Goal: Information Seeking & Learning: Learn about a topic

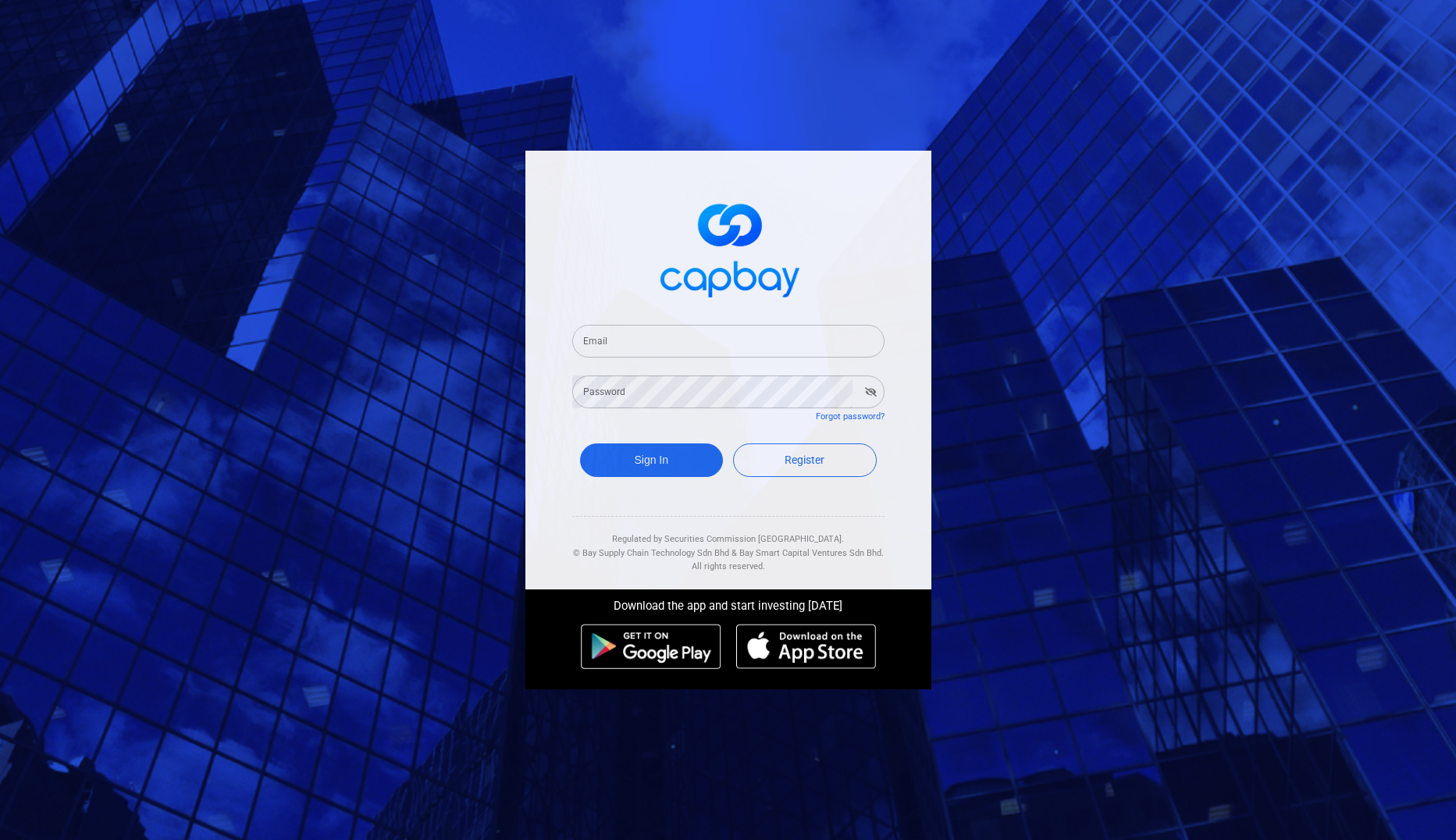
click at [610, 351] on input "Email" at bounding box center [728, 341] width 312 height 33
type input "[EMAIL_ADDRESS][DOMAIN_NAME]"
click at [620, 463] on button "Sign In" at bounding box center [652, 460] width 144 height 33
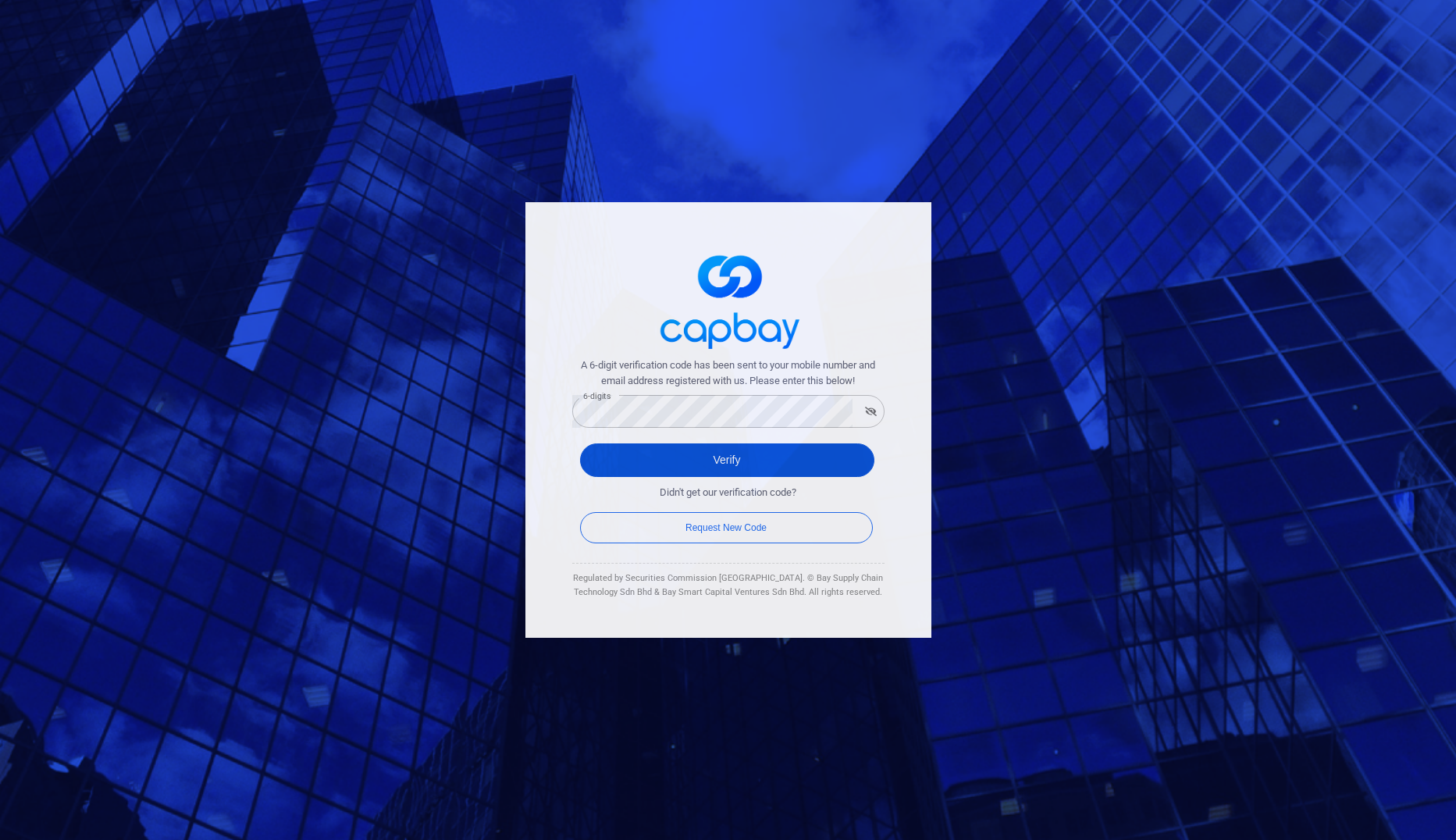
click at [665, 463] on button "Verify" at bounding box center [727, 460] width 294 height 33
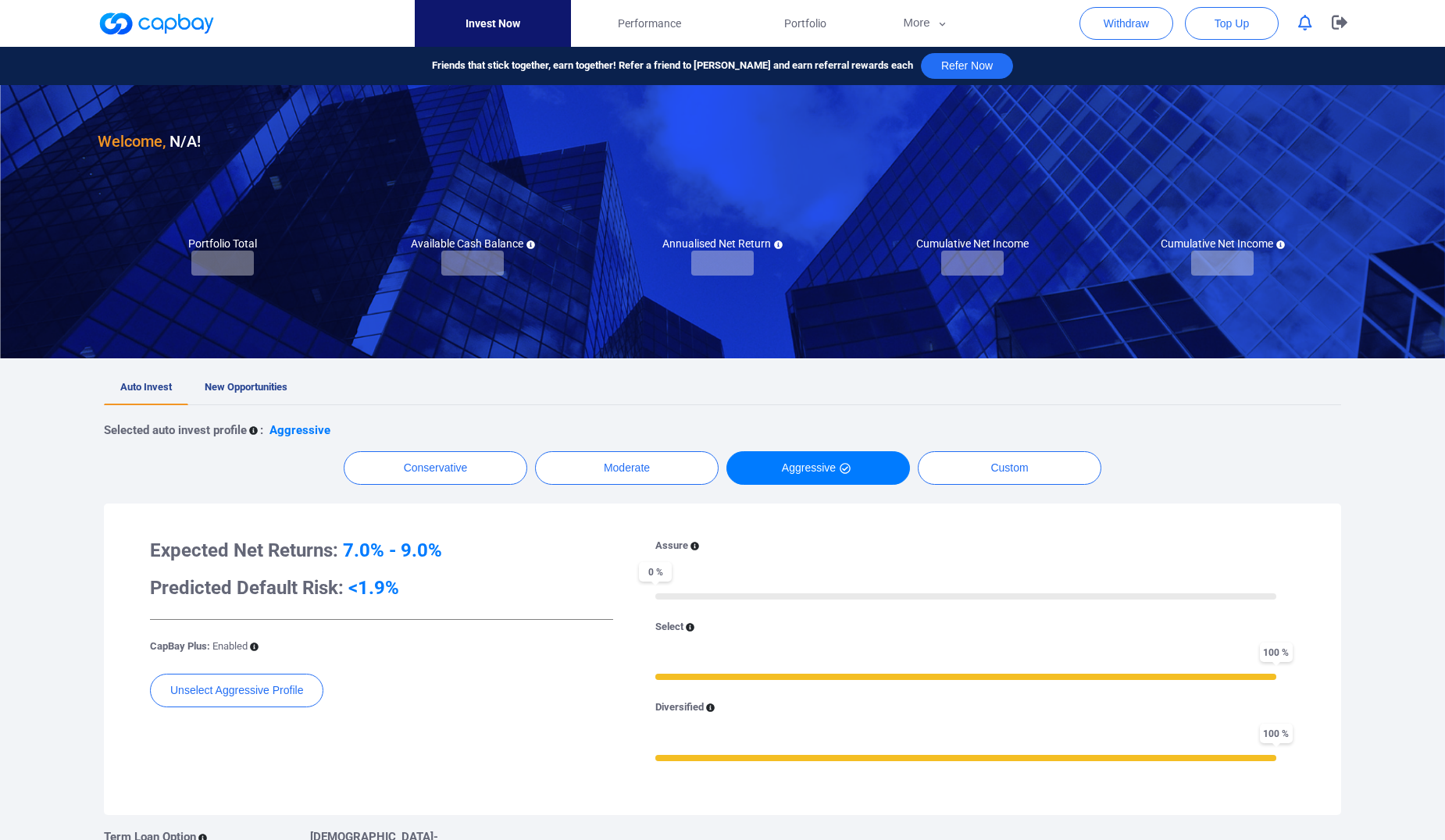
checkbox input "true"
click at [269, 387] on span "New Opportunities" at bounding box center [246, 387] width 82 height 11
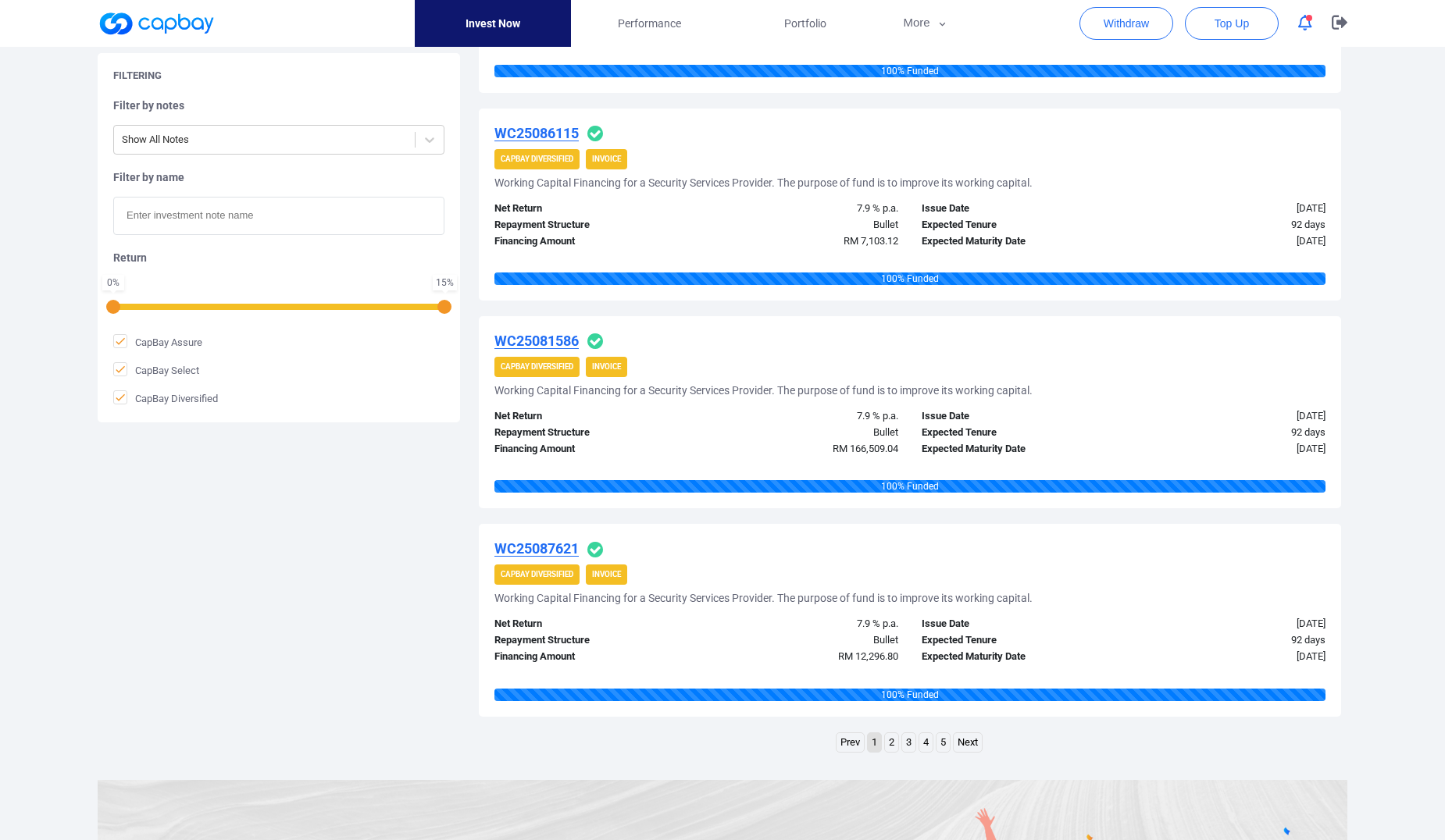
scroll to position [1795, 0]
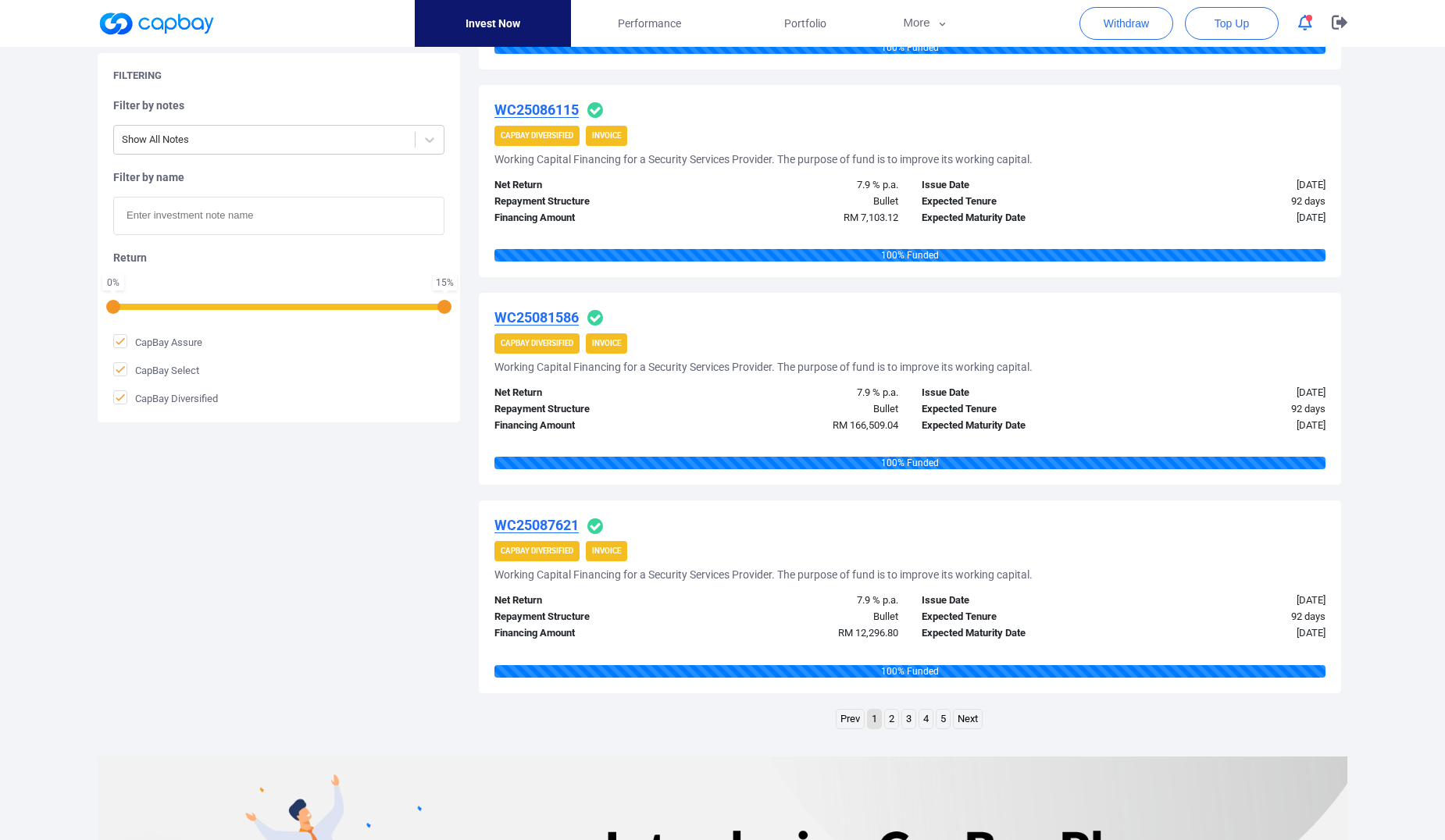
click at [895, 717] on link "2" at bounding box center [891, 719] width 13 height 20
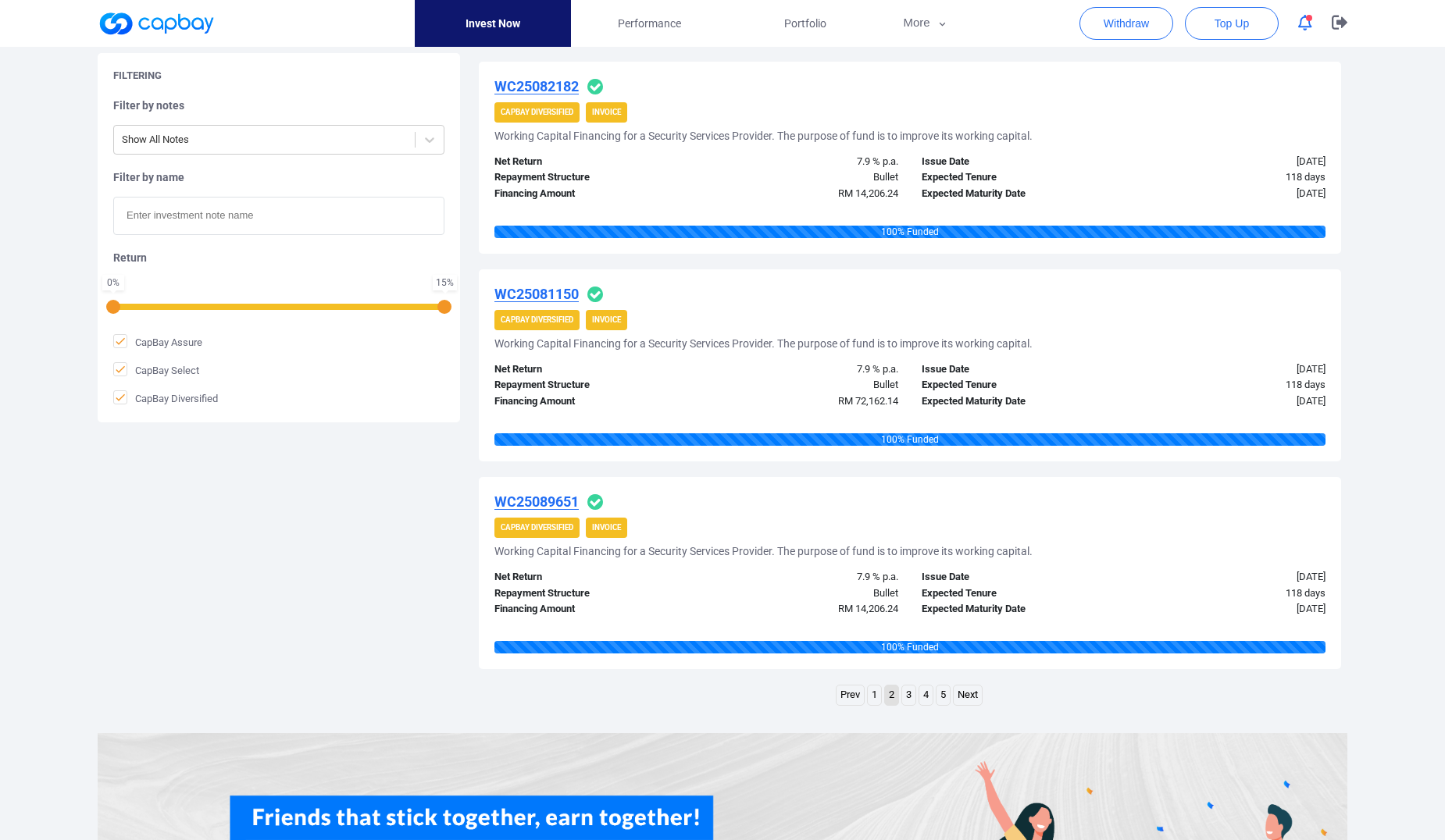
scroll to position [2014, 0]
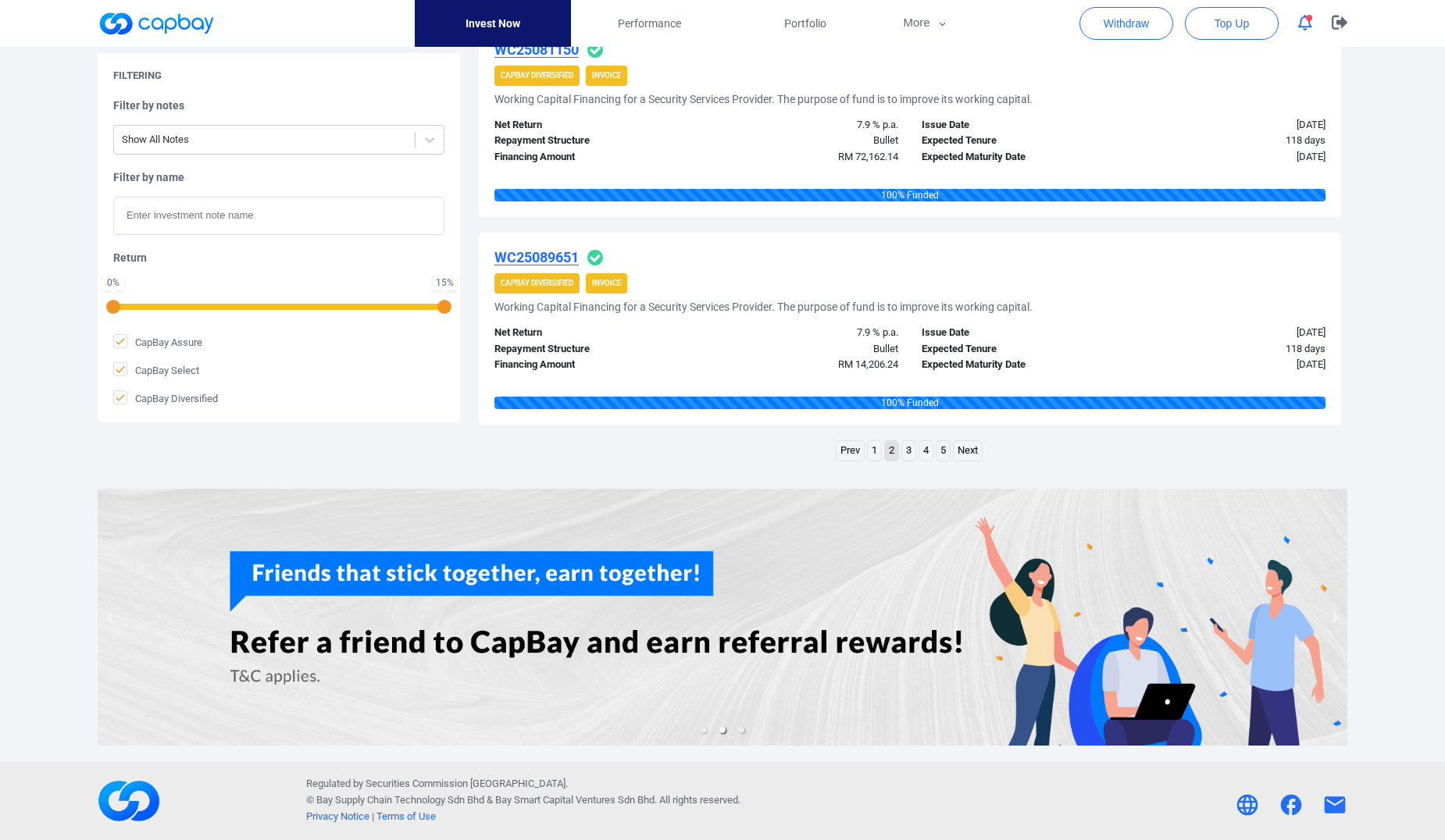
click at [909, 454] on link "3" at bounding box center [908, 451] width 13 height 20
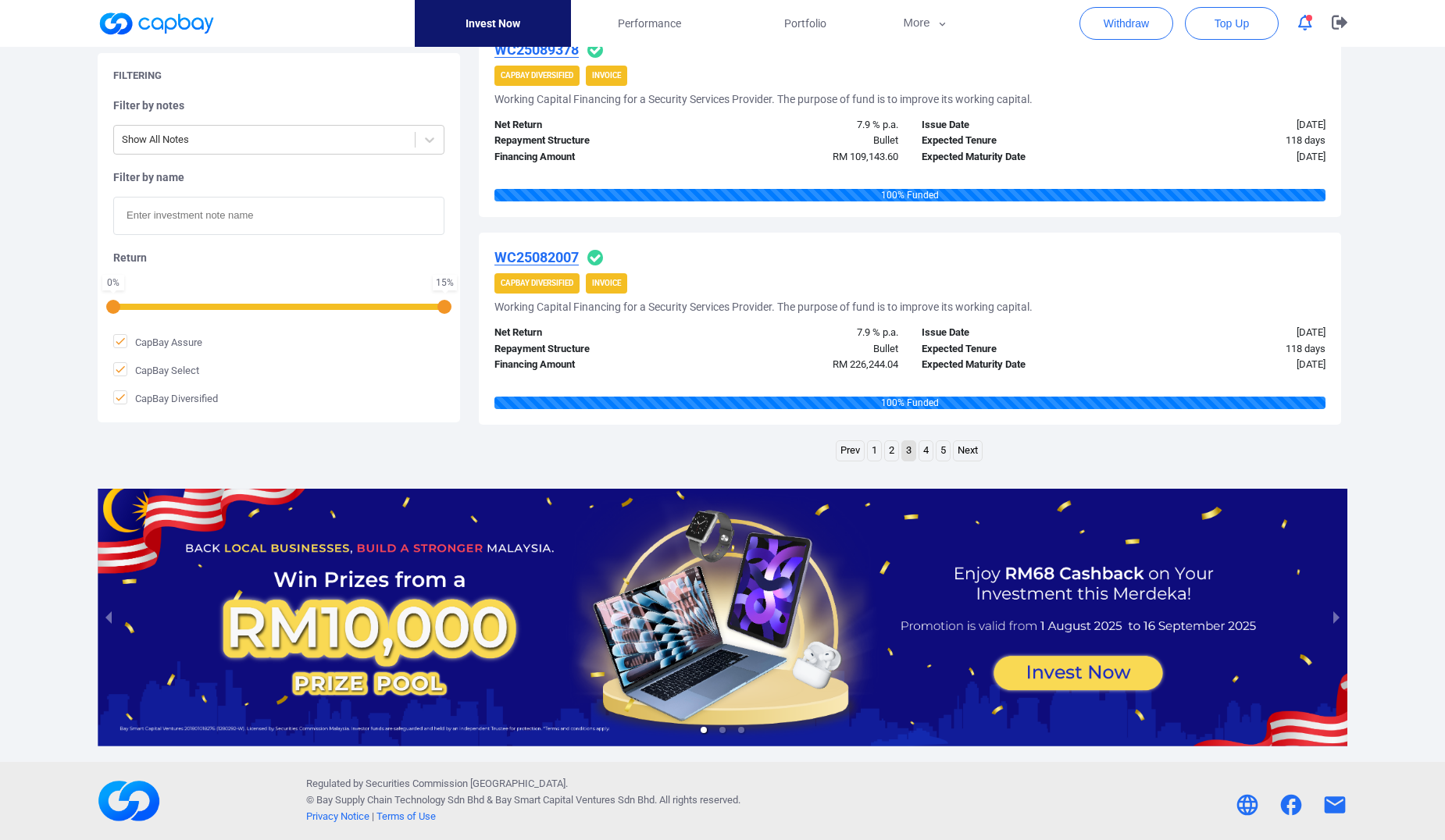
click at [929, 449] on link "4" at bounding box center [926, 451] width 13 height 20
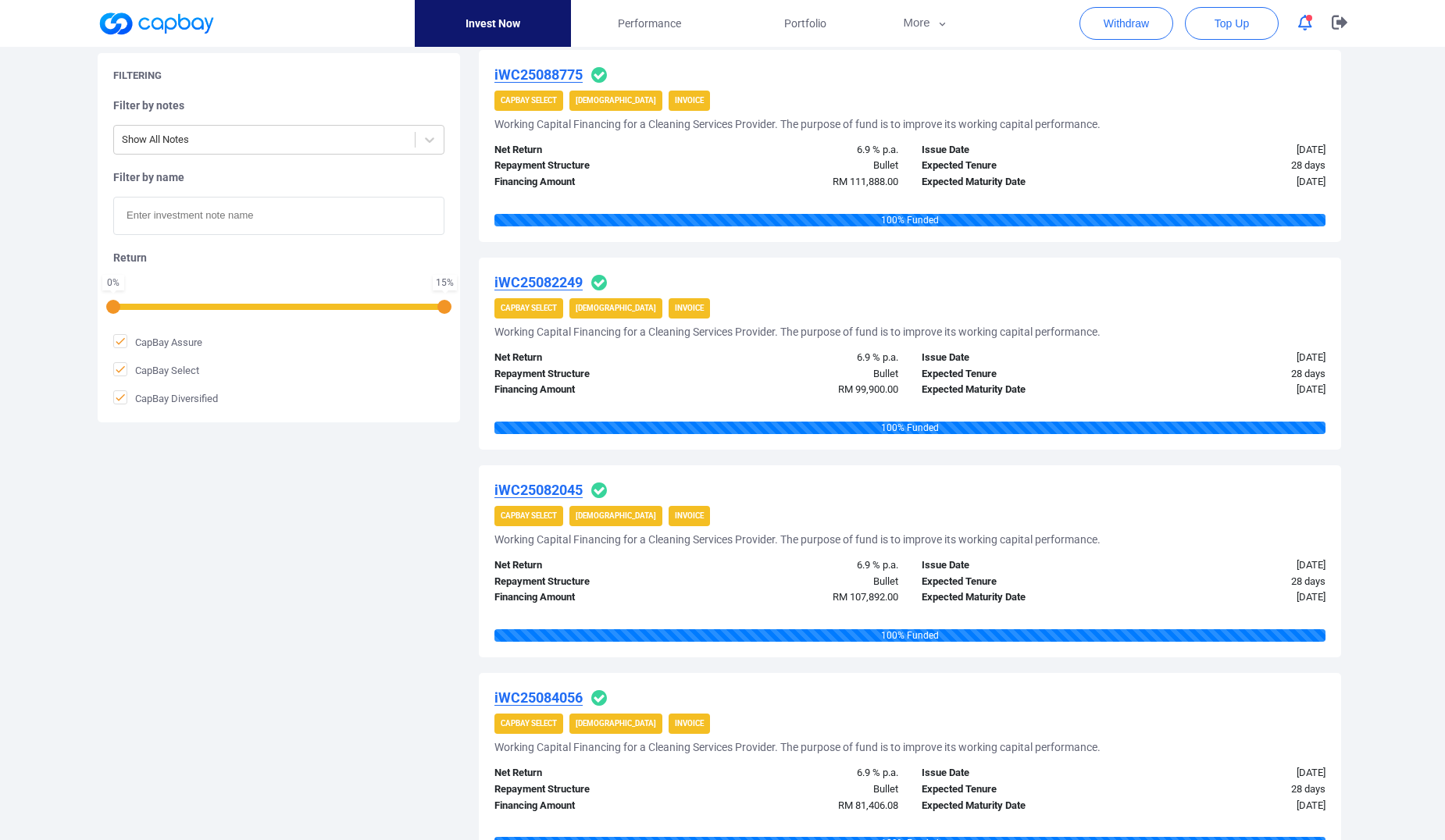
scroll to position [2080, 0]
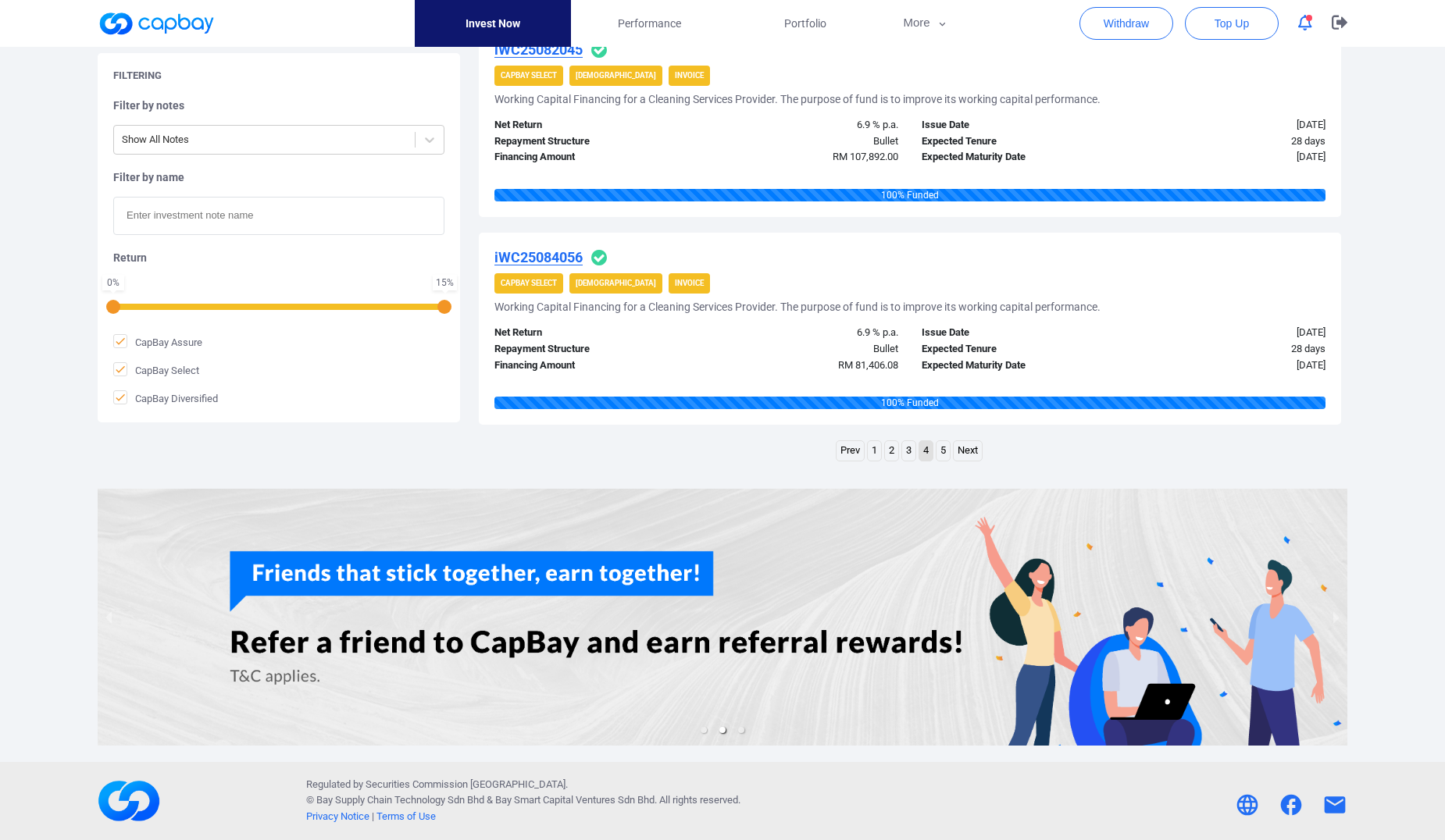
click at [943, 449] on link "5" at bounding box center [943, 451] width 13 height 20
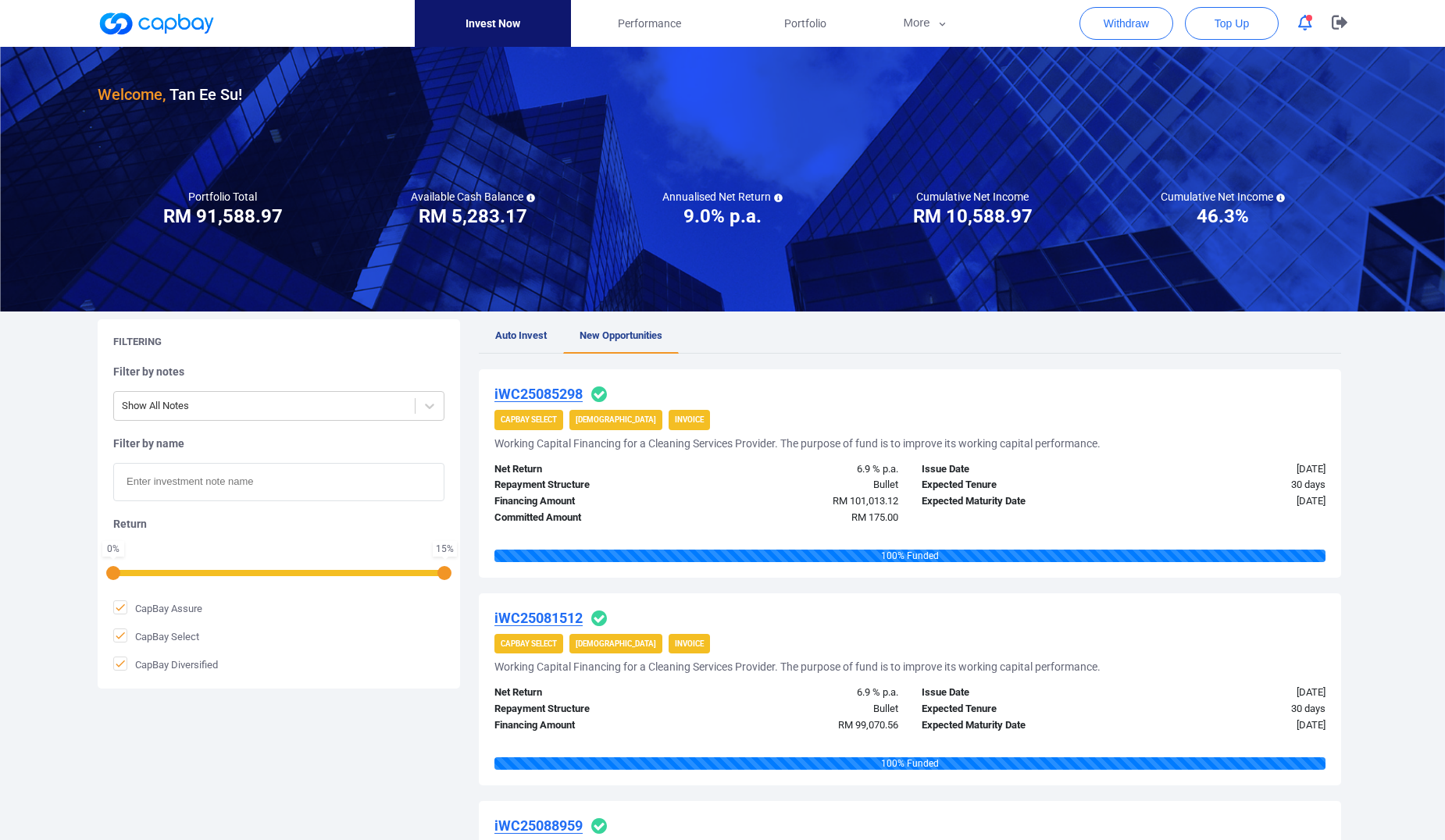
scroll to position [0, 0]
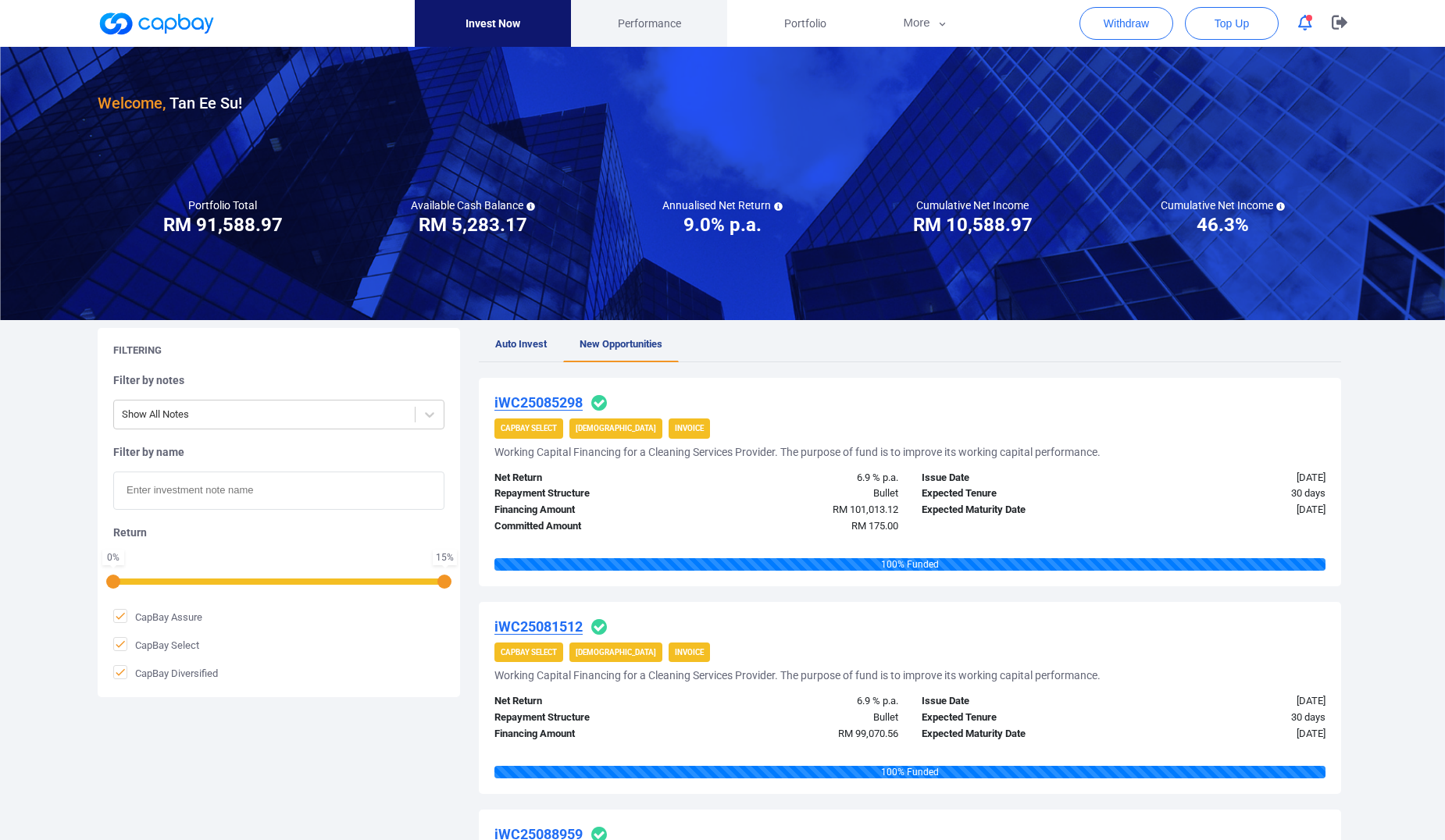
click at [621, 36] on link "Performance" at bounding box center [649, 23] width 156 height 46
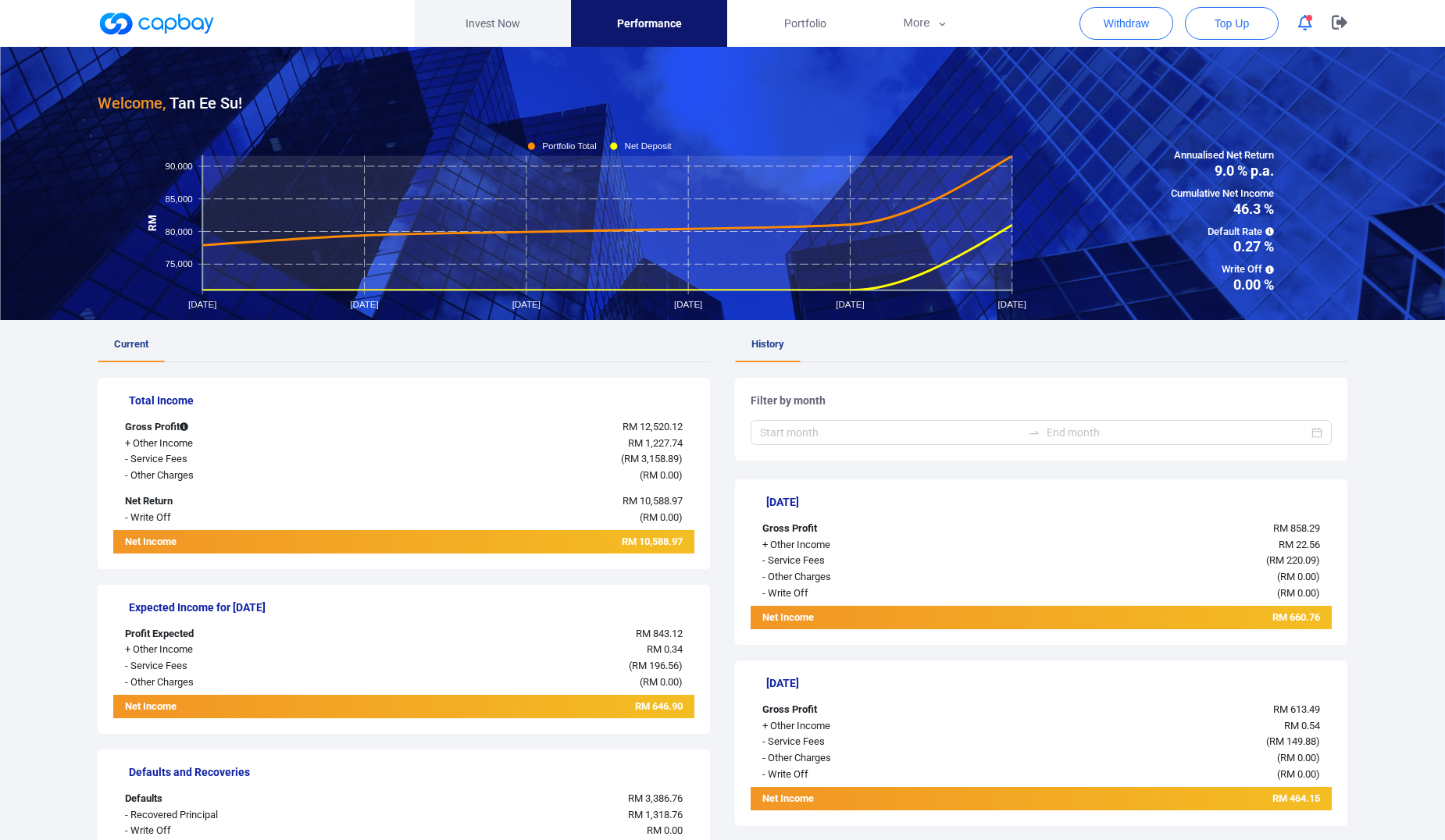
click at [509, 29] on link "Invest Now" at bounding box center [492, 23] width 156 height 46
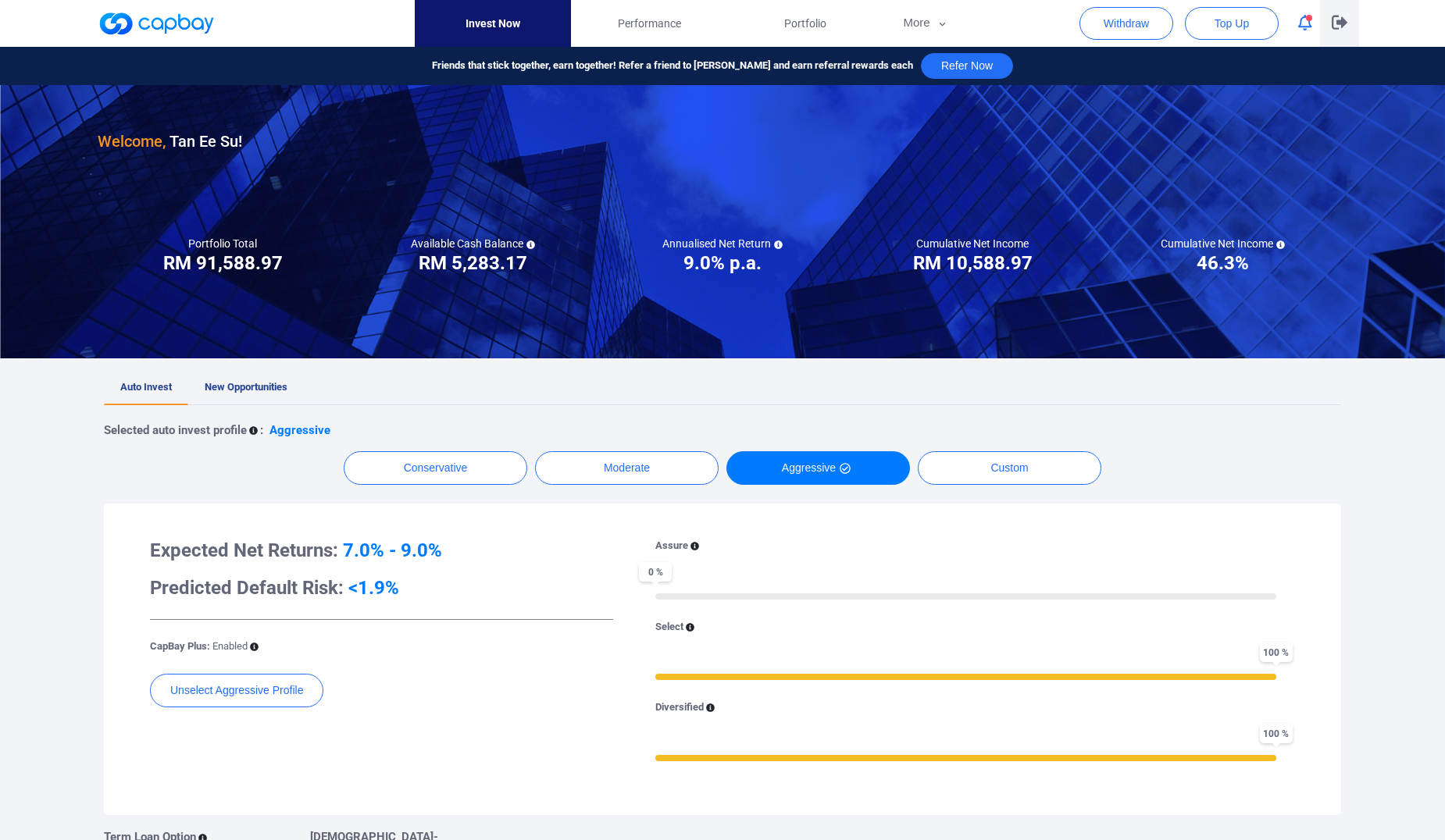
click at [1335, 21] on icon "button" at bounding box center [1339, 22] width 16 height 15
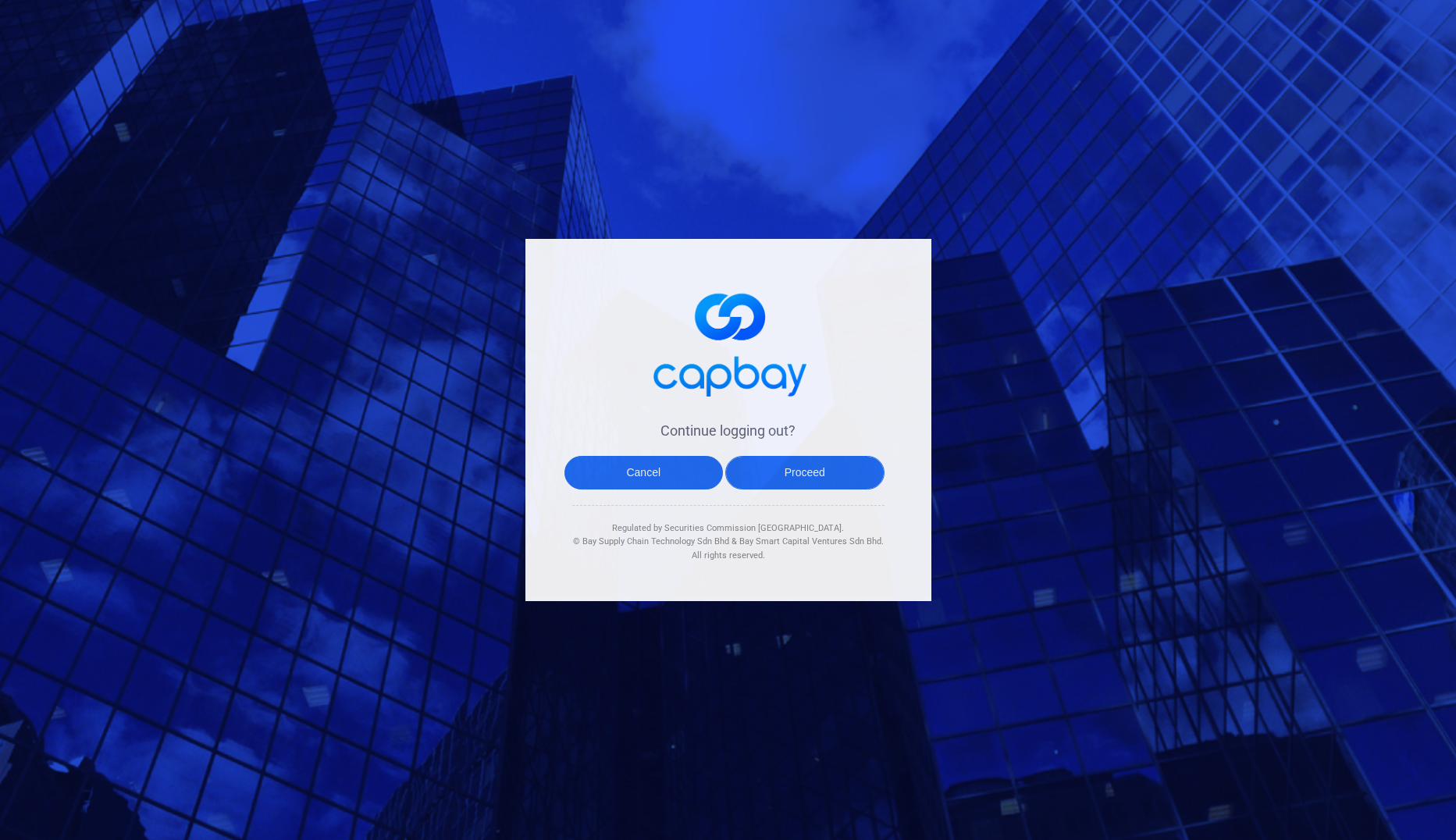
click at [831, 463] on button "Proceed" at bounding box center [804, 472] width 159 height 33
